Goal: Information Seeking & Learning: Learn about a topic

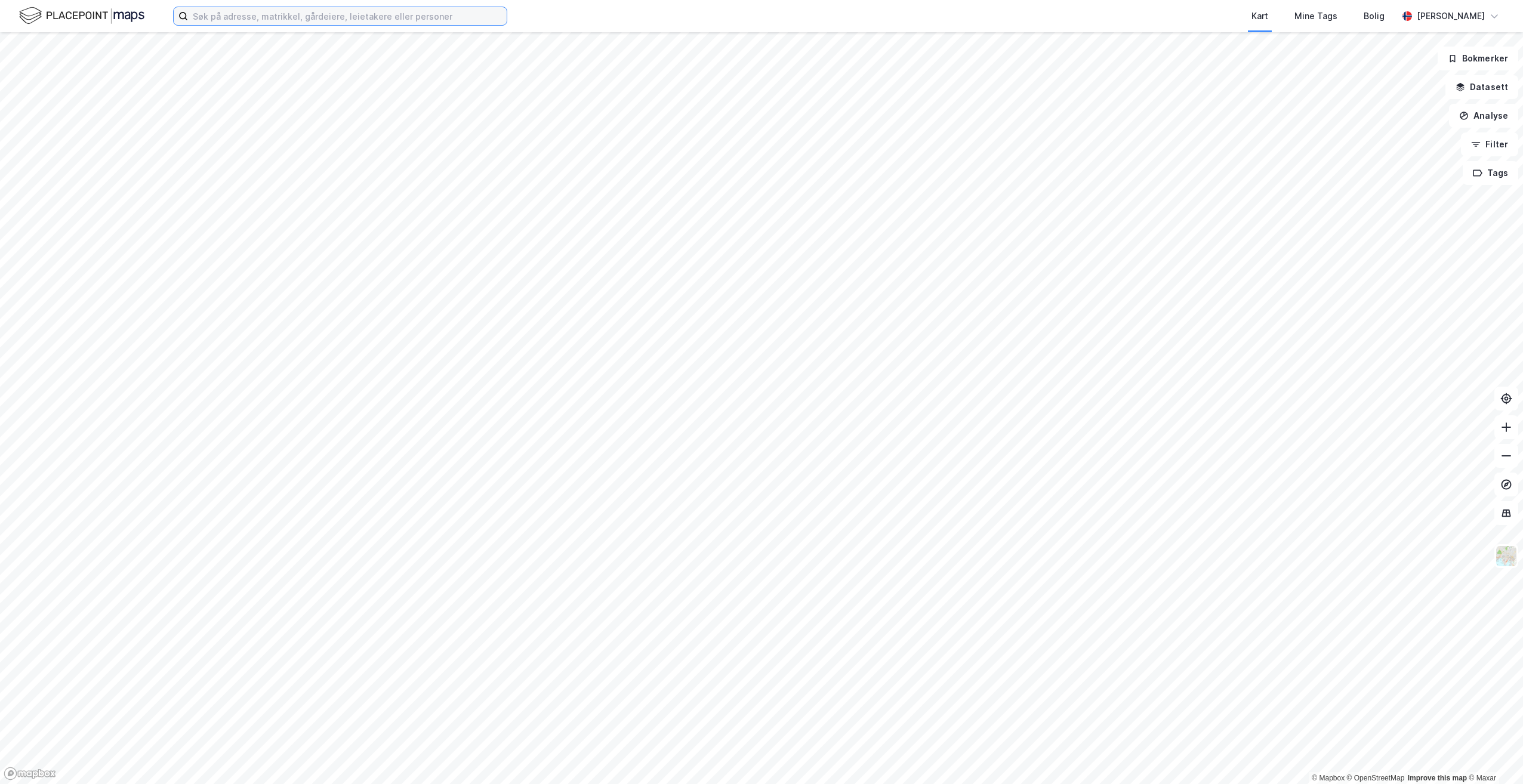
click at [260, 13] on input at bounding box center [347, 16] width 319 height 18
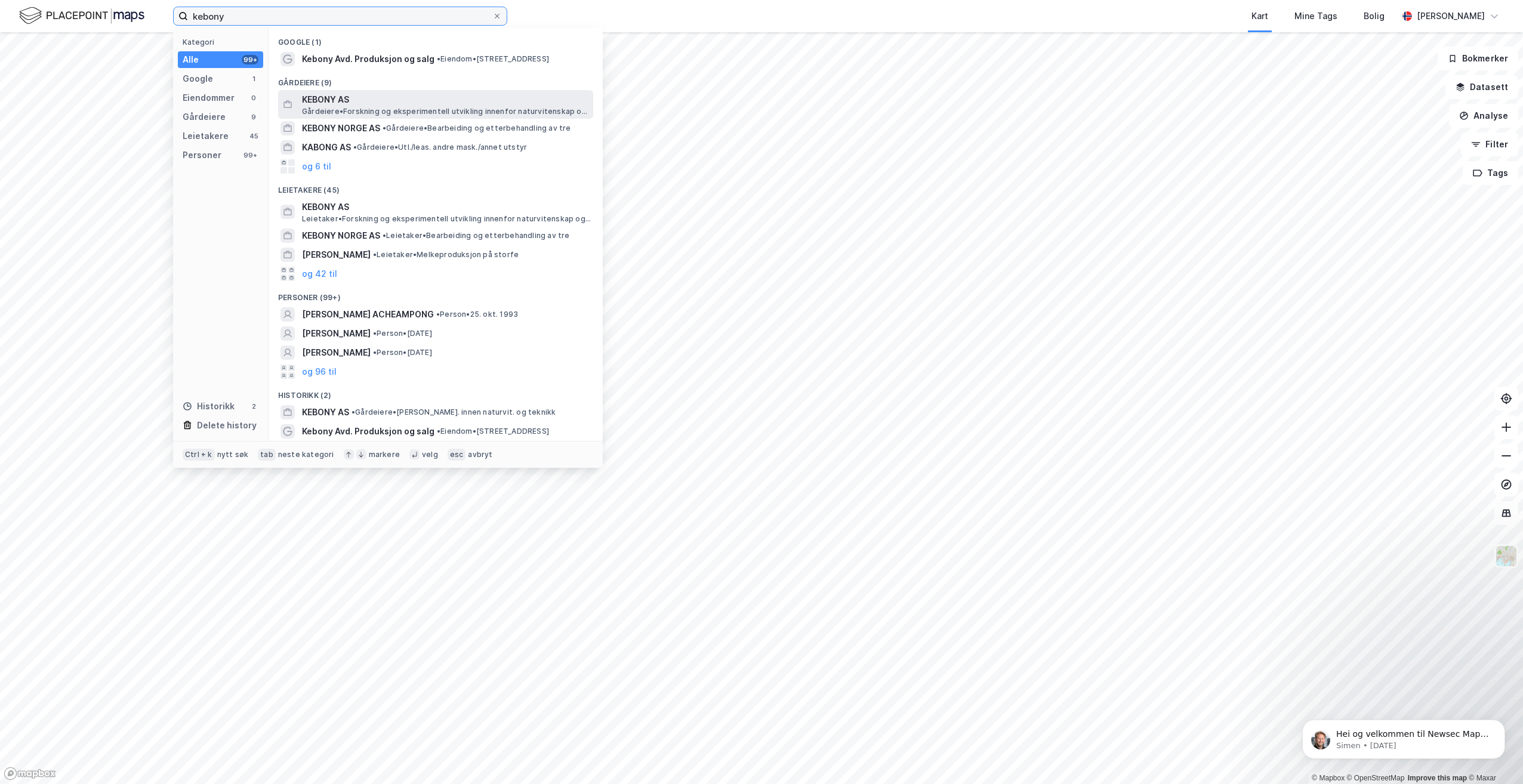
type input "kebony"
click at [503, 96] on span "KEBONY AS" at bounding box center [445, 100] width 287 height 15
